Goal: Task Accomplishment & Management: Manage account settings

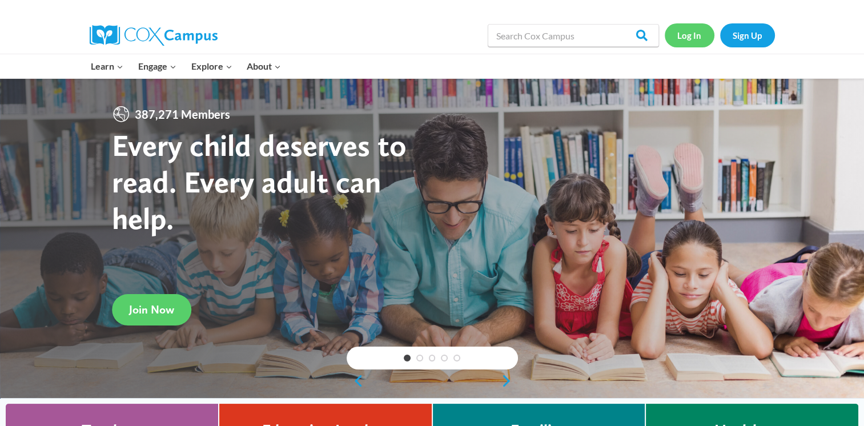
click at [696, 40] on link "Log In" at bounding box center [690, 34] width 50 height 23
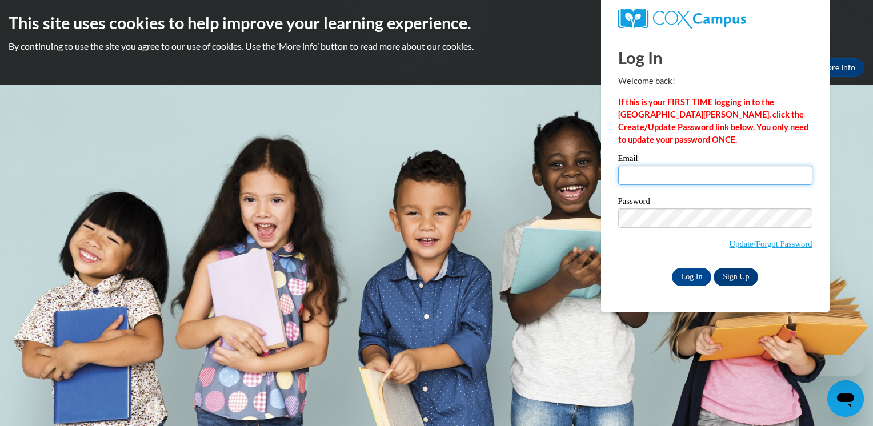
click at [644, 180] on input "Email" at bounding box center [715, 175] width 194 height 19
type input "[PERSON_NAME][EMAIL_ADDRESS][DOMAIN_NAME]"
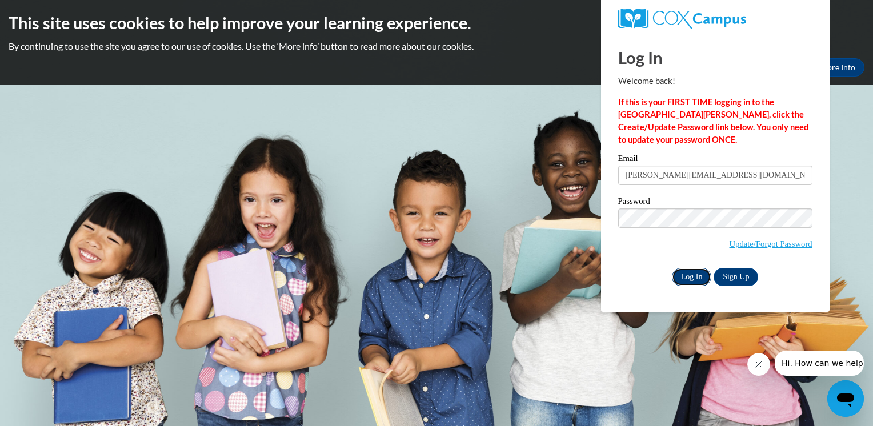
click at [696, 279] on input "Log In" at bounding box center [692, 277] width 40 height 18
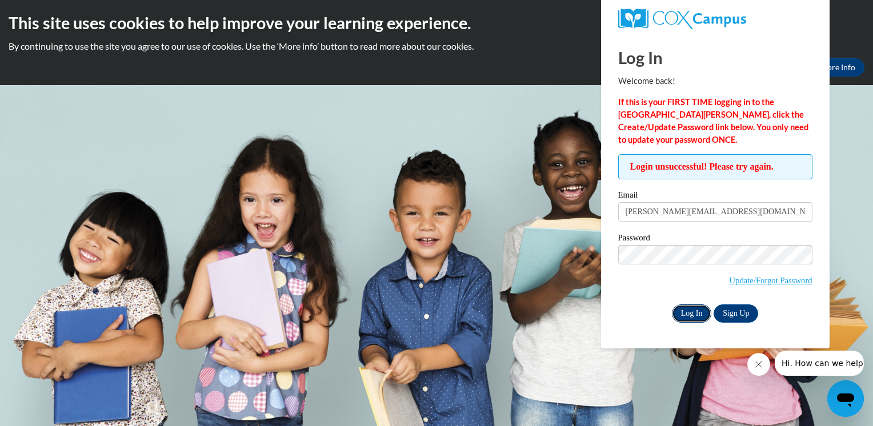
click at [688, 317] on input "Log In" at bounding box center [692, 314] width 40 height 18
click at [672, 305] on input "Log In" at bounding box center [692, 314] width 40 height 18
click at [466, 221] on body "This site uses cookies to help improve your learning experience. By continuing …" at bounding box center [436, 213] width 873 height 426
click at [366, 303] on body "This site uses cookies to help improve your learning experience. By continuing …" at bounding box center [436, 213] width 873 height 426
click at [763, 362] on button "Close message from company" at bounding box center [758, 364] width 23 height 23
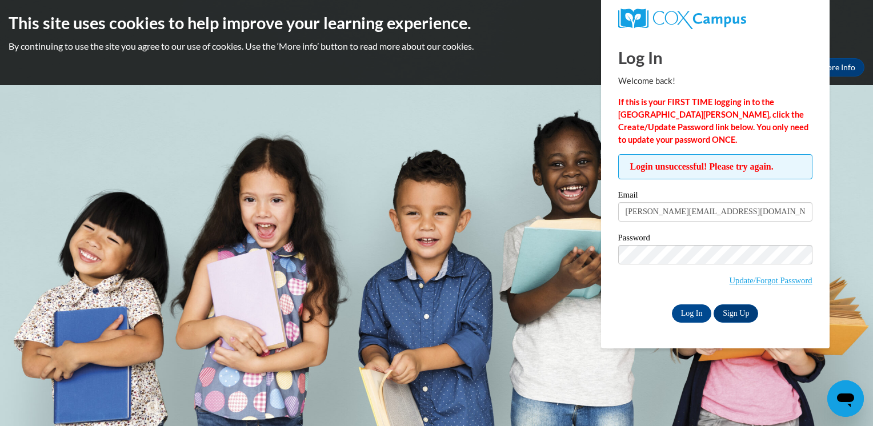
click at [846, 174] on body "This site uses cookies to help improve your learning experience. By continuing …" at bounding box center [436, 213] width 873 height 426
